Goal: Task Accomplishment & Management: Use online tool/utility

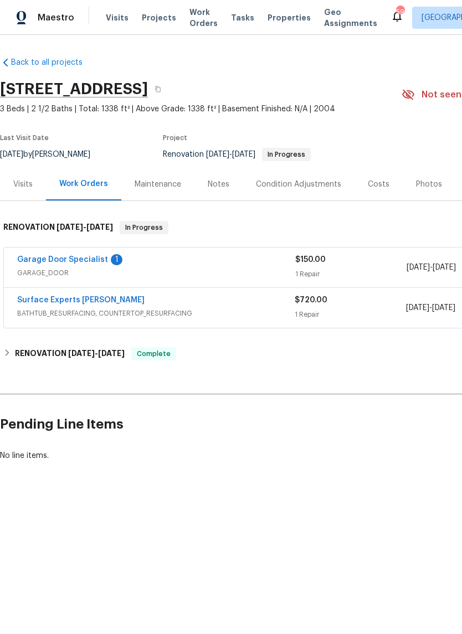
click at [29, 256] on link "Garage Door Specialist" at bounding box center [62, 260] width 91 height 8
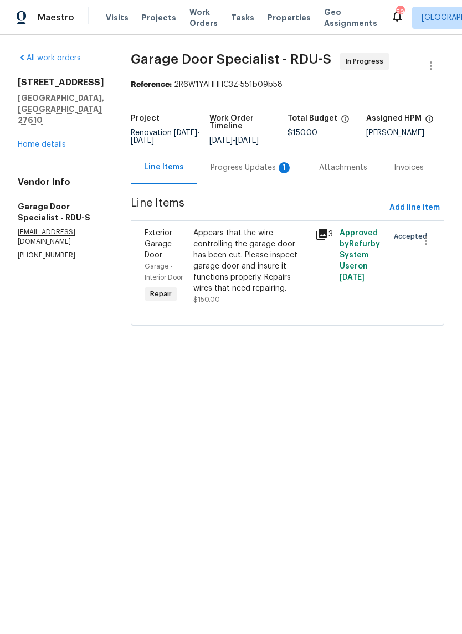
click at [258, 275] on div "Appears that the wire controlling the garage door has been cut. Please inspect …" at bounding box center [250, 260] width 115 height 66
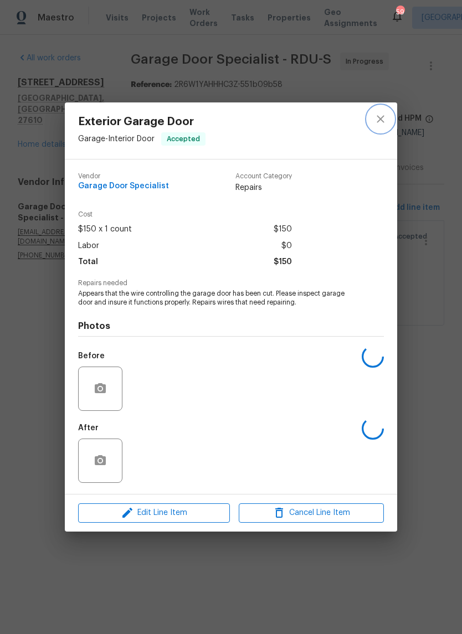
click at [392, 117] on button "close" at bounding box center [380, 119] width 27 height 27
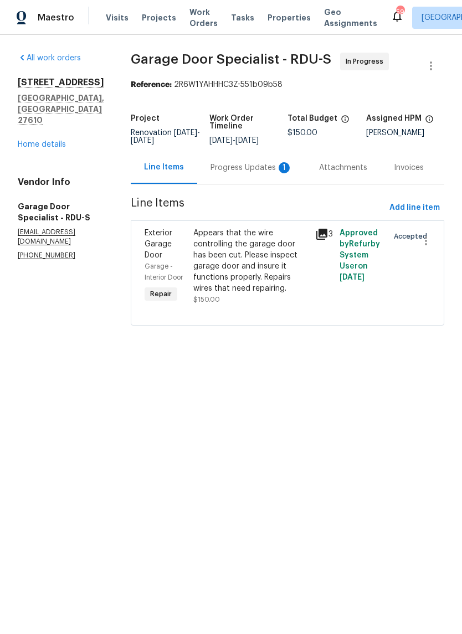
click at [246, 173] on div "Progress Updates 1" at bounding box center [251, 167] width 82 height 11
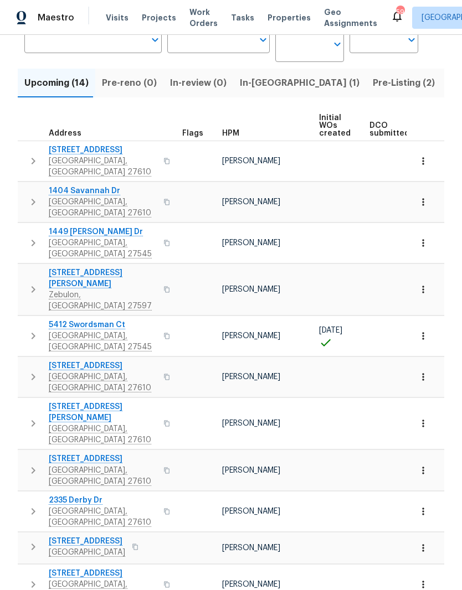
scroll to position [45, 0]
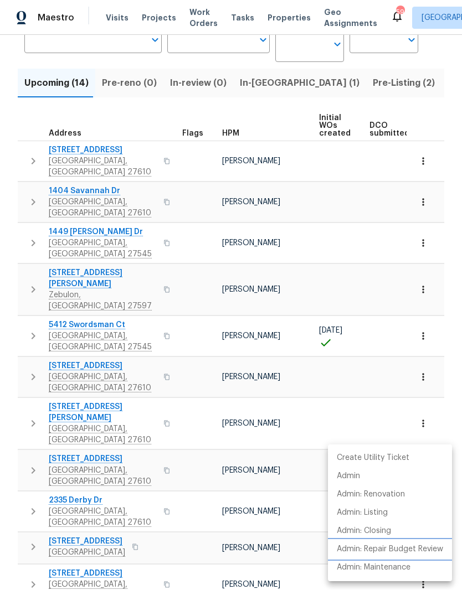
click at [401, 546] on p "Admin: Repair Budget Review" at bounding box center [390, 550] width 106 height 12
